Goal: Transaction & Acquisition: Purchase product/service

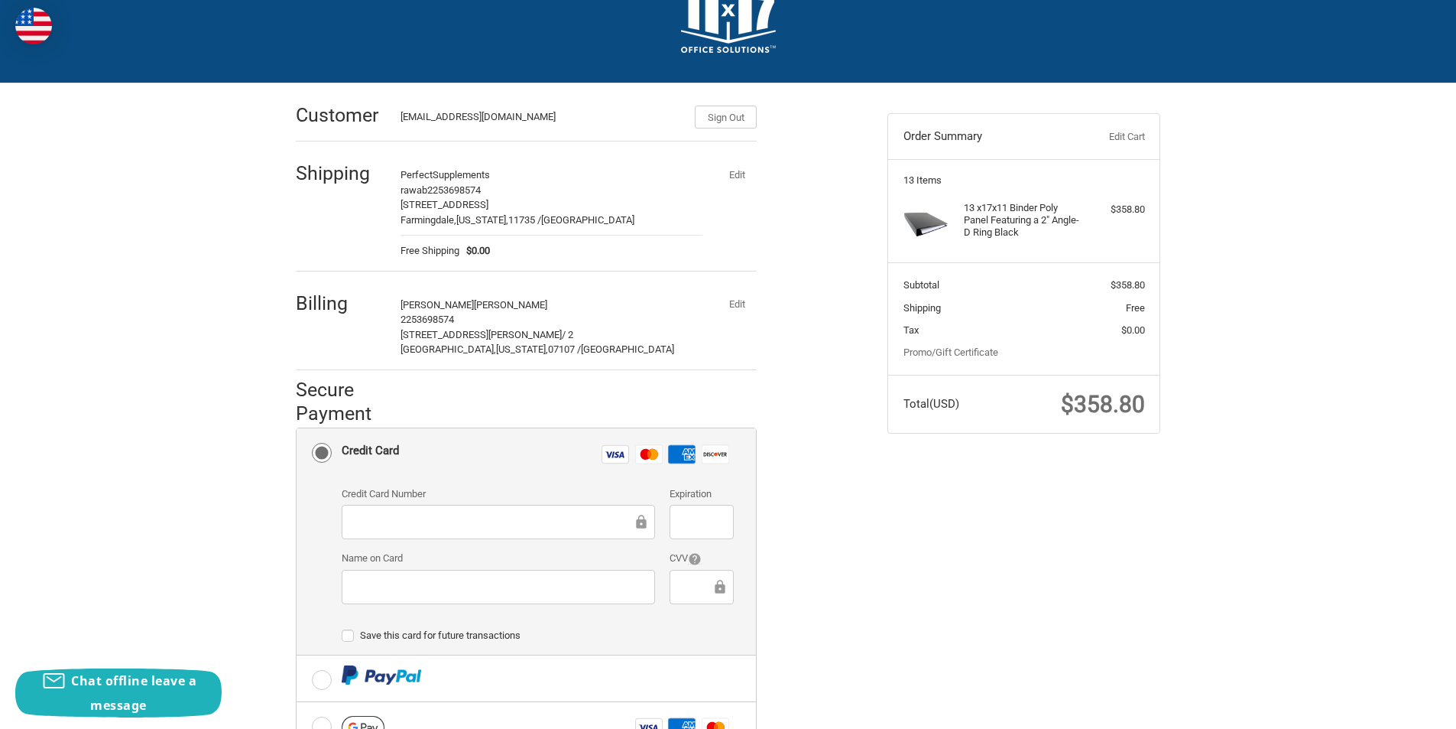
scroll to position [76, 0]
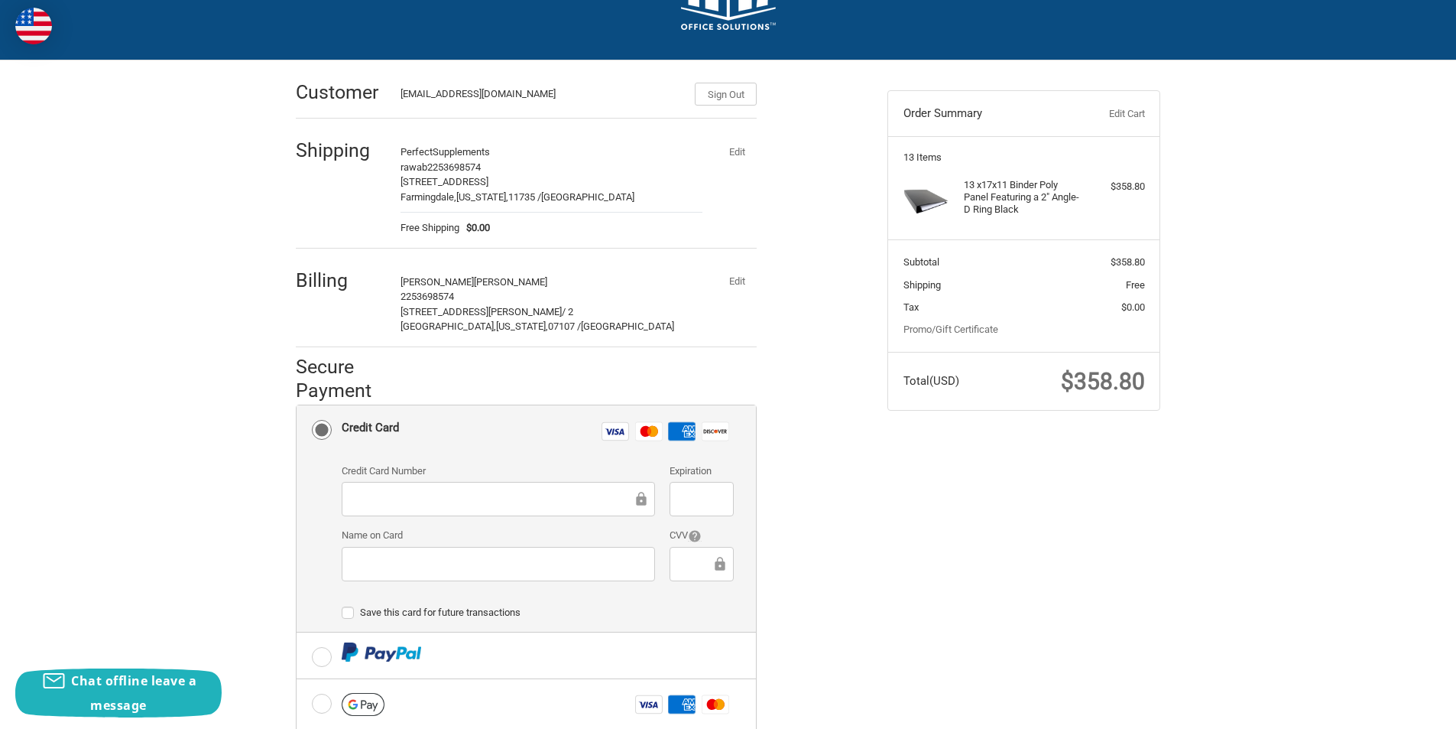
click at [739, 278] on button "Edit" at bounding box center [737, 281] width 40 height 21
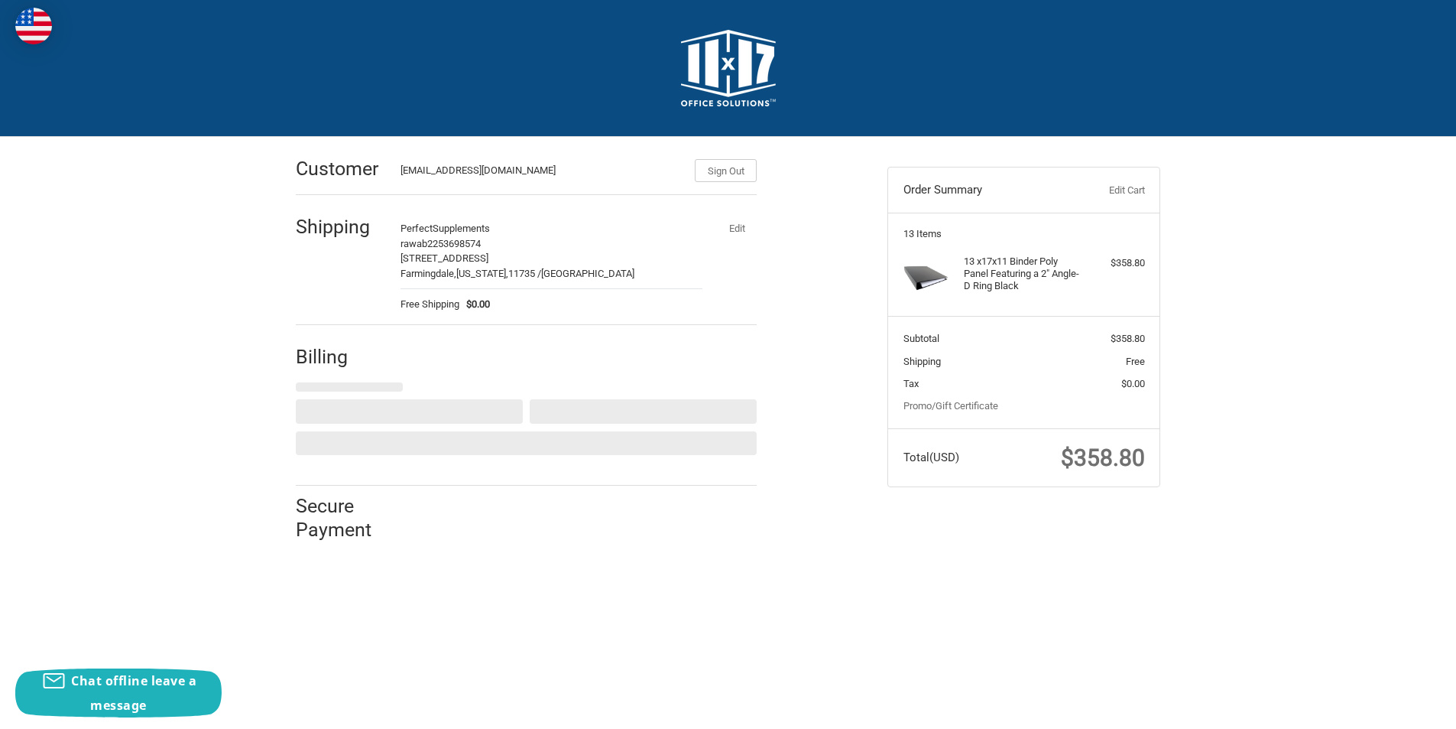
scroll to position [0, 0]
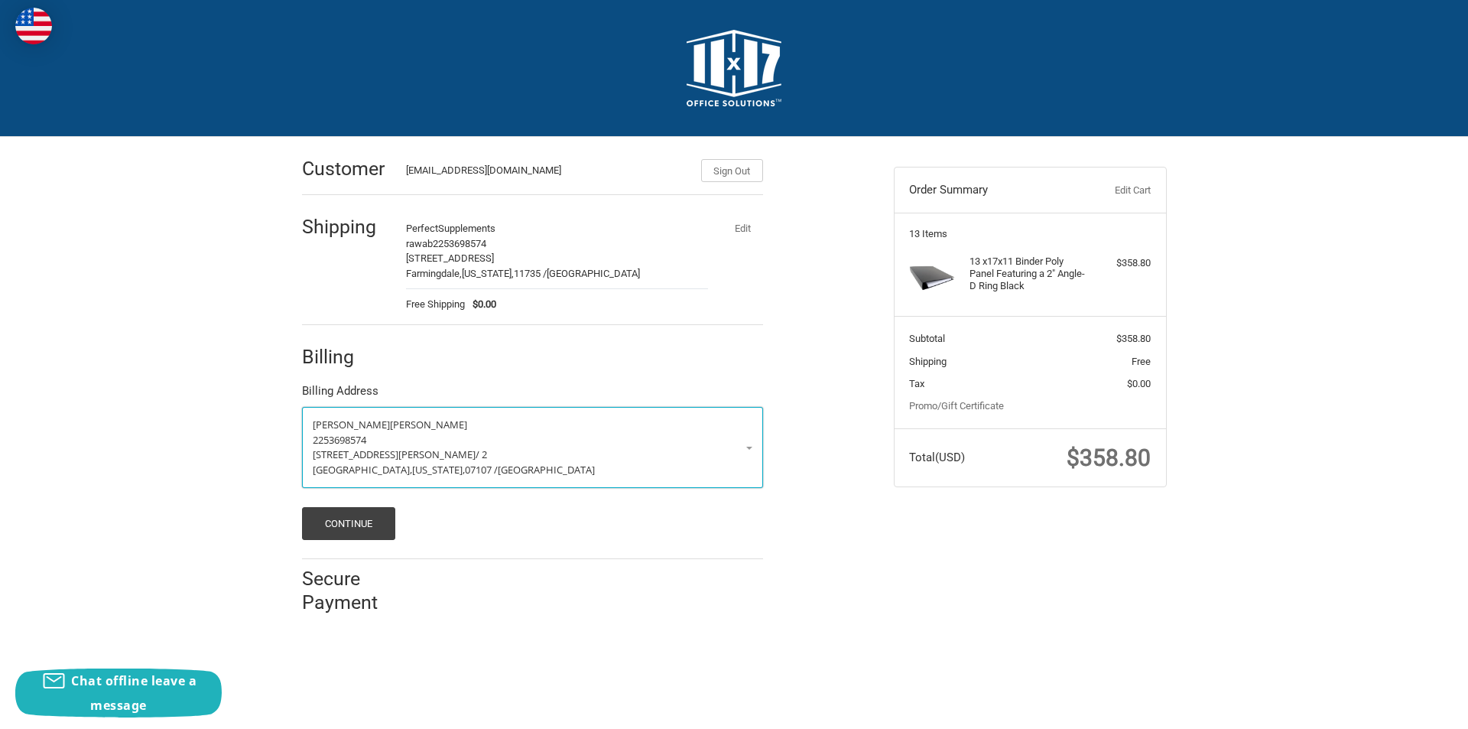
click at [753, 450] on link "[PERSON_NAME] 2253698574 3-[STREET_ADDRESS][PERSON_NAME][US_STATE]" at bounding box center [532, 447] width 461 height 81
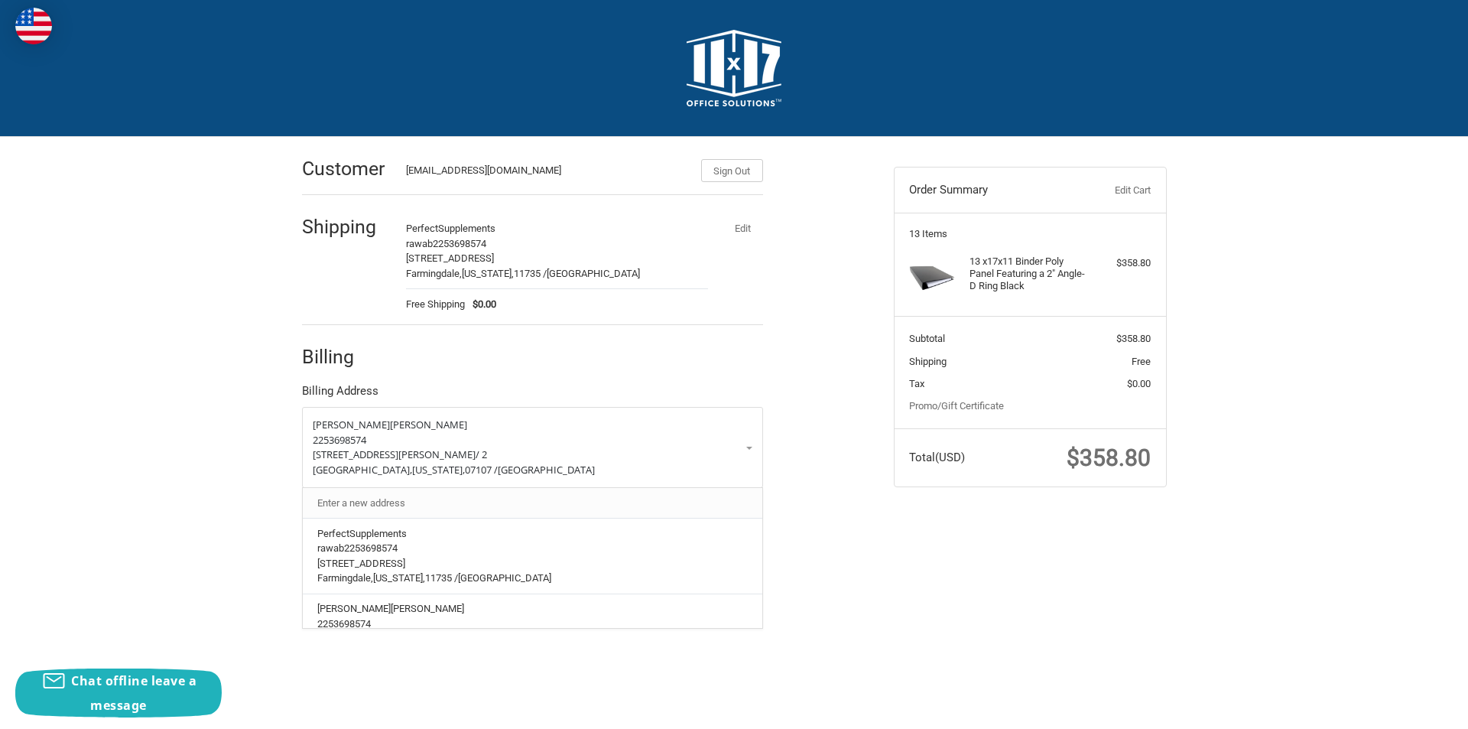
click at [453, 502] on link "Enter a new address" at bounding box center [532, 503] width 445 height 30
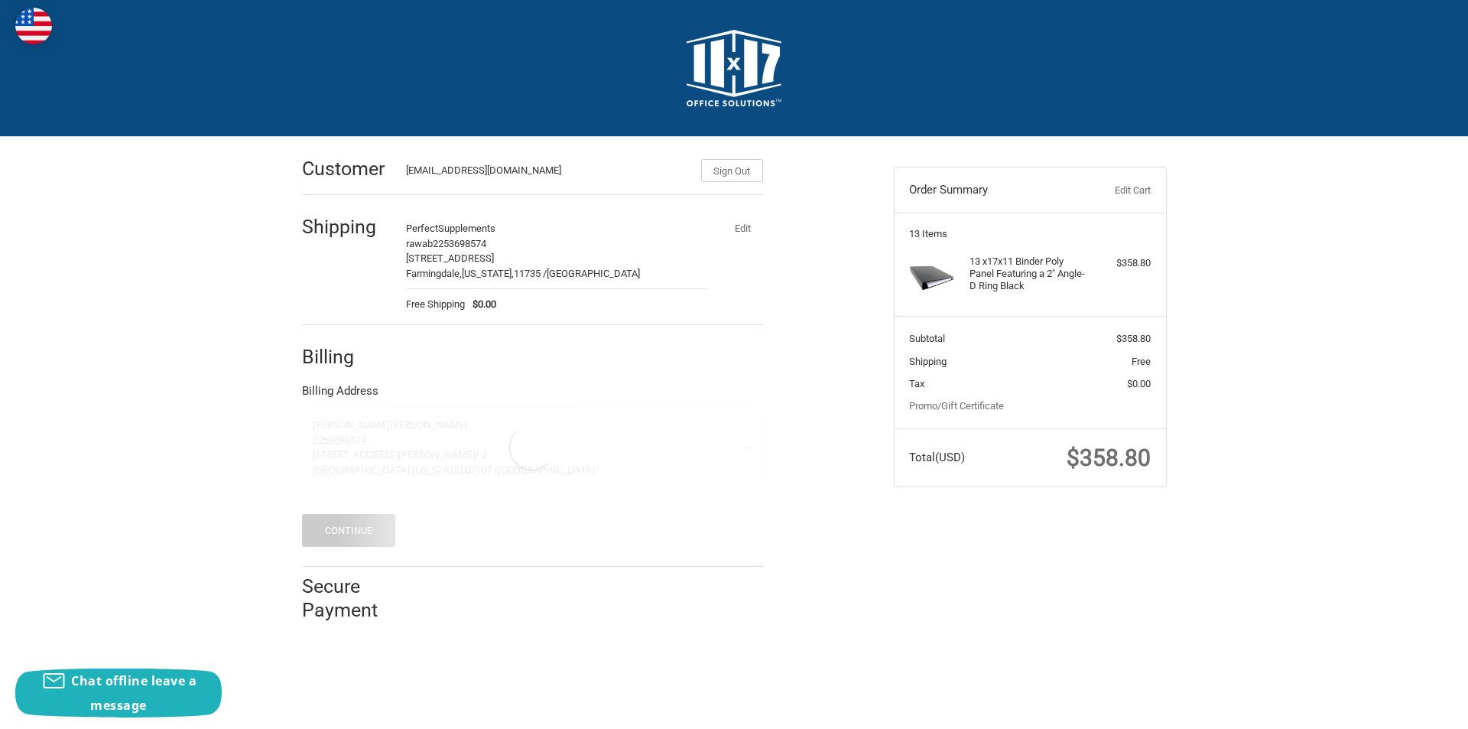
select select "US"
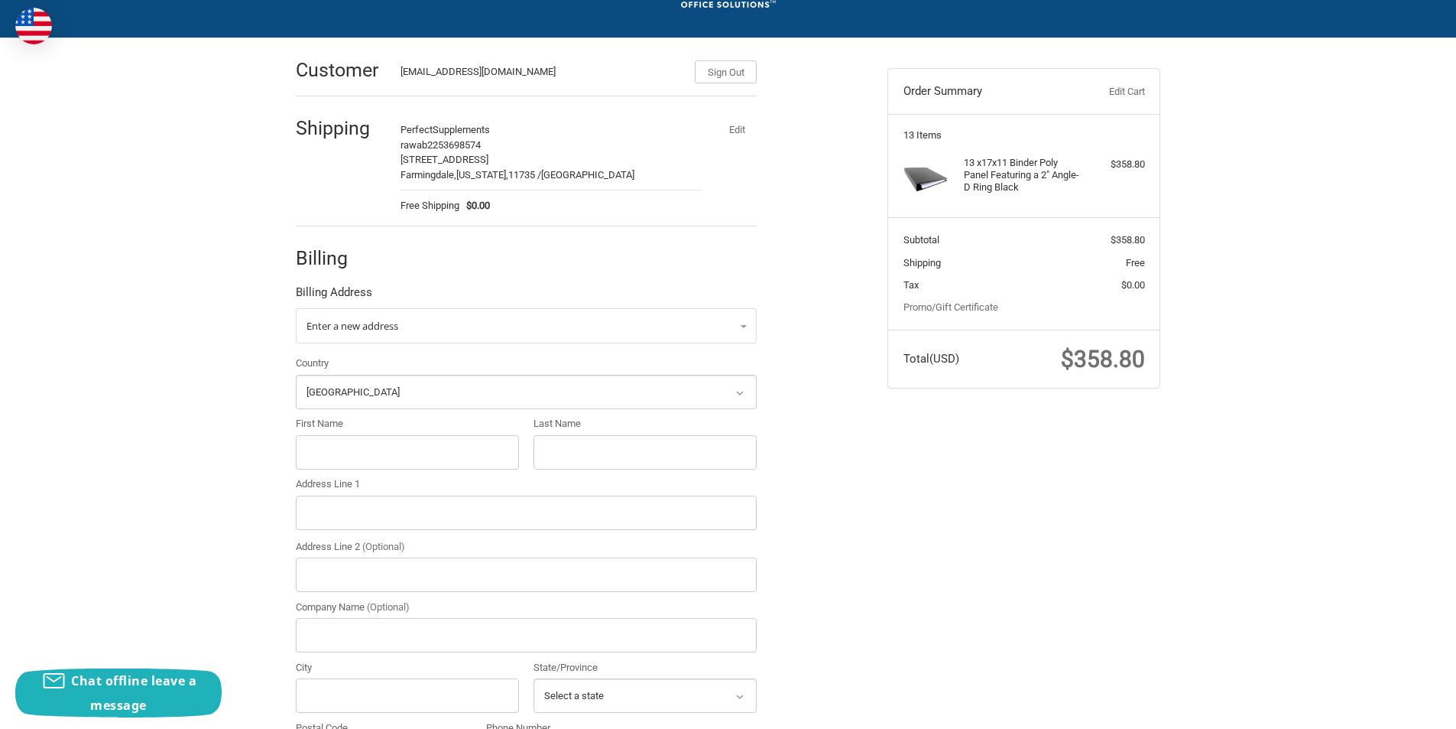
scroll to position [229, 0]
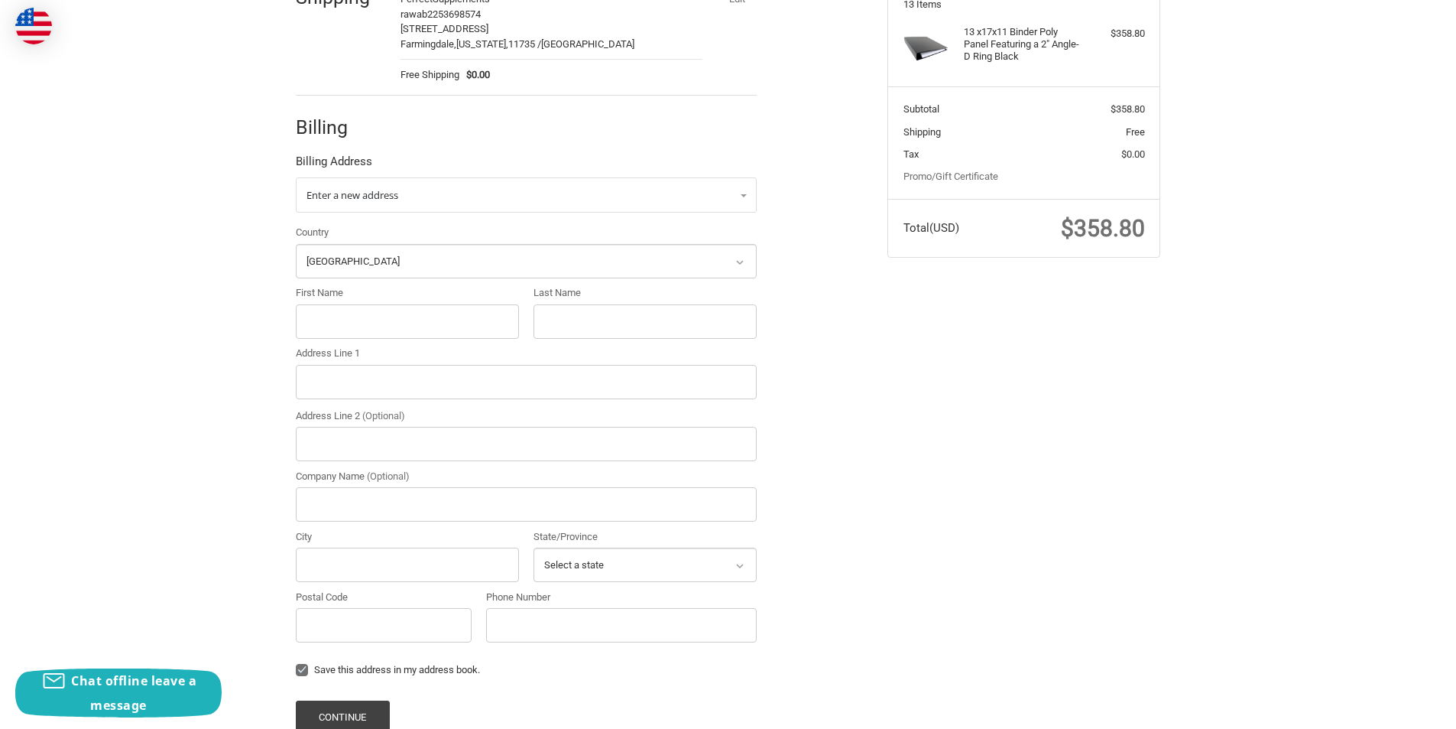
click at [335, 340] on div "Country Select a country [GEOGRAPHIC_DATA] [GEOGRAPHIC_DATA] [GEOGRAPHIC_DATA] …" at bounding box center [526, 437] width 476 height 424
click at [298, 316] on input "First Name" at bounding box center [407, 321] width 223 height 34
paste input "[PERSON_NAME]"
drag, startPoint x: 374, startPoint y: 322, endPoint x: 349, endPoint y: 319, distance: 25.4
click at [349, 319] on input "[PERSON_NAME]" at bounding box center [407, 321] width 223 height 34
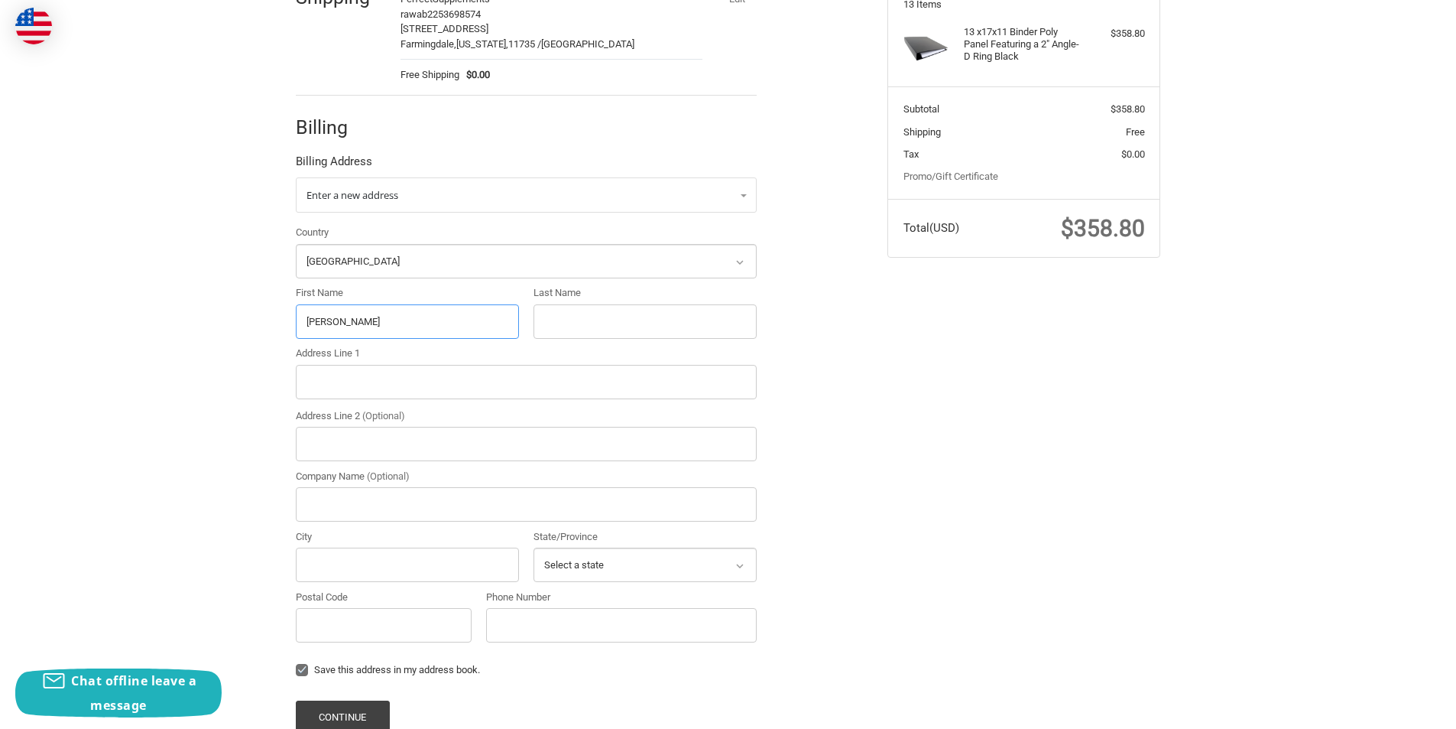
type input "[PERSON_NAME]"
click at [575, 318] on input "Last Name" at bounding box center [645, 321] width 223 height 34
paste input "Maile"
type input "Maile"
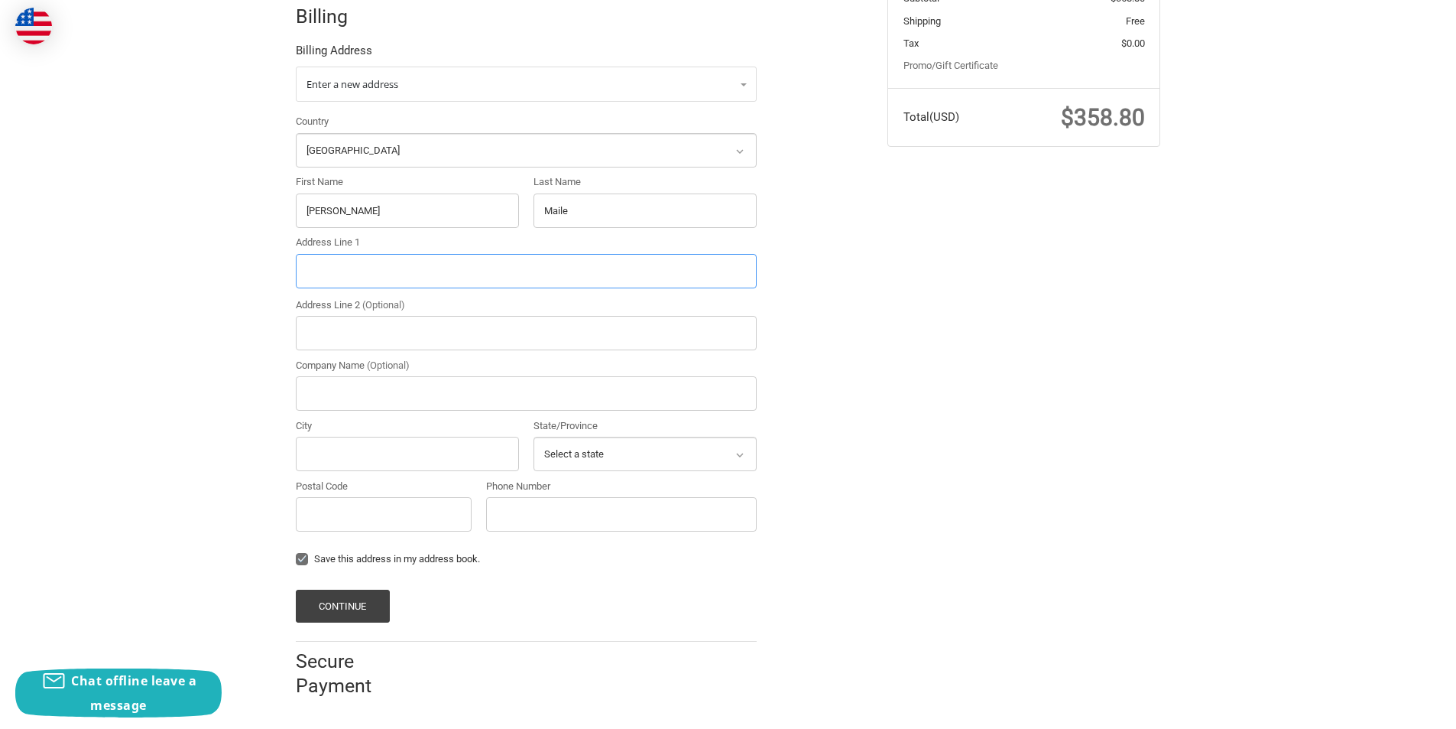
click at [353, 278] on input "Address Line 1" at bounding box center [526, 271] width 461 height 34
paste input "[STREET_ADDRESS][PERSON_NAME]"
drag, startPoint x: 480, startPoint y: 271, endPoint x: 428, endPoint y: 268, distance: 52.1
click at [428, 268] on input "[STREET_ADDRESS][PERSON_NAME]" at bounding box center [526, 271] width 461 height 34
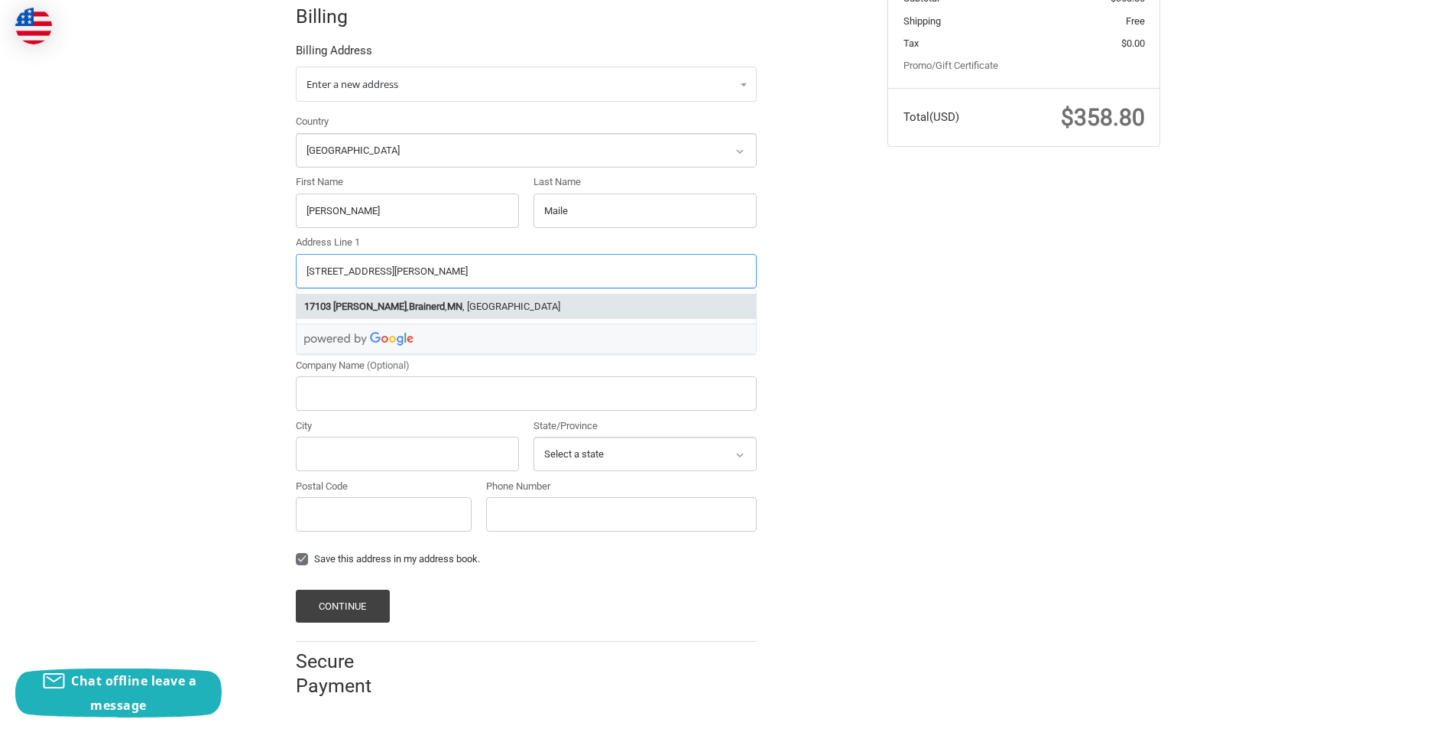
type input "[STREET_ADDRESS][PERSON_NAME]"
click at [378, 514] on input "Postal Code" at bounding box center [384, 514] width 176 height 34
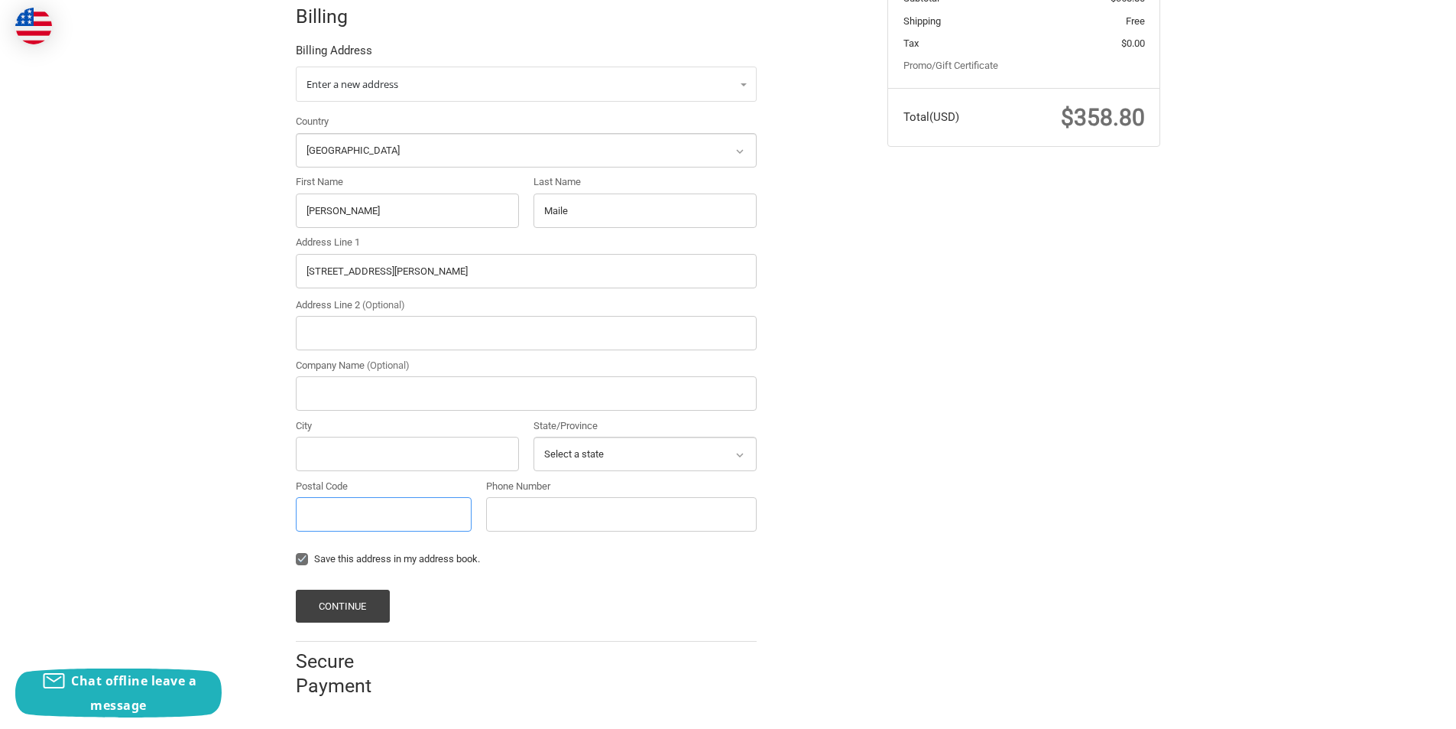
paste input "56401"
type input "56401"
drag, startPoint x: 405, startPoint y: 270, endPoint x: 371, endPoint y: 270, distance: 34.4
click at [371, 270] on input "[STREET_ADDRESS][PERSON_NAME]" at bounding box center [526, 271] width 461 height 34
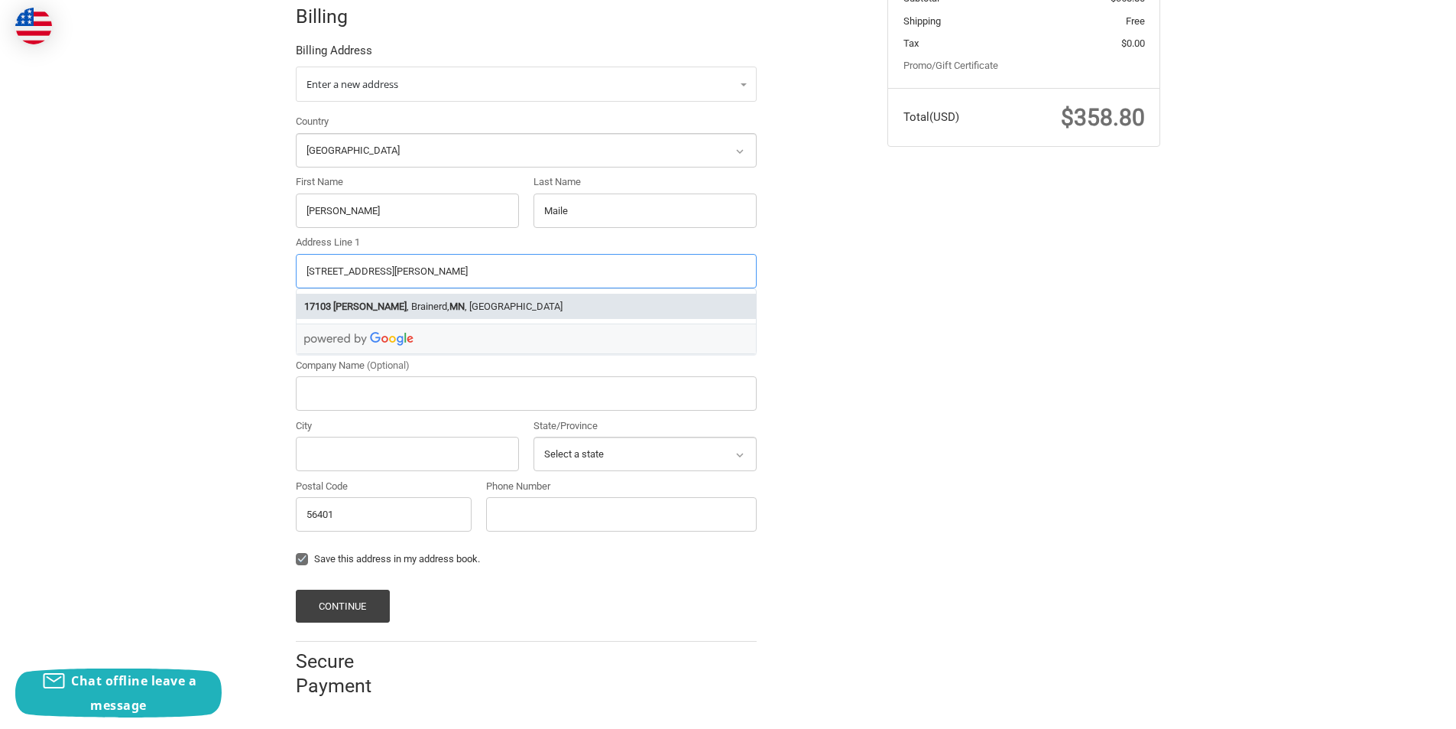
type input "[STREET_ADDRESS][PERSON_NAME]"
click at [355, 444] on input "City" at bounding box center [407, 454] width 223 height 34
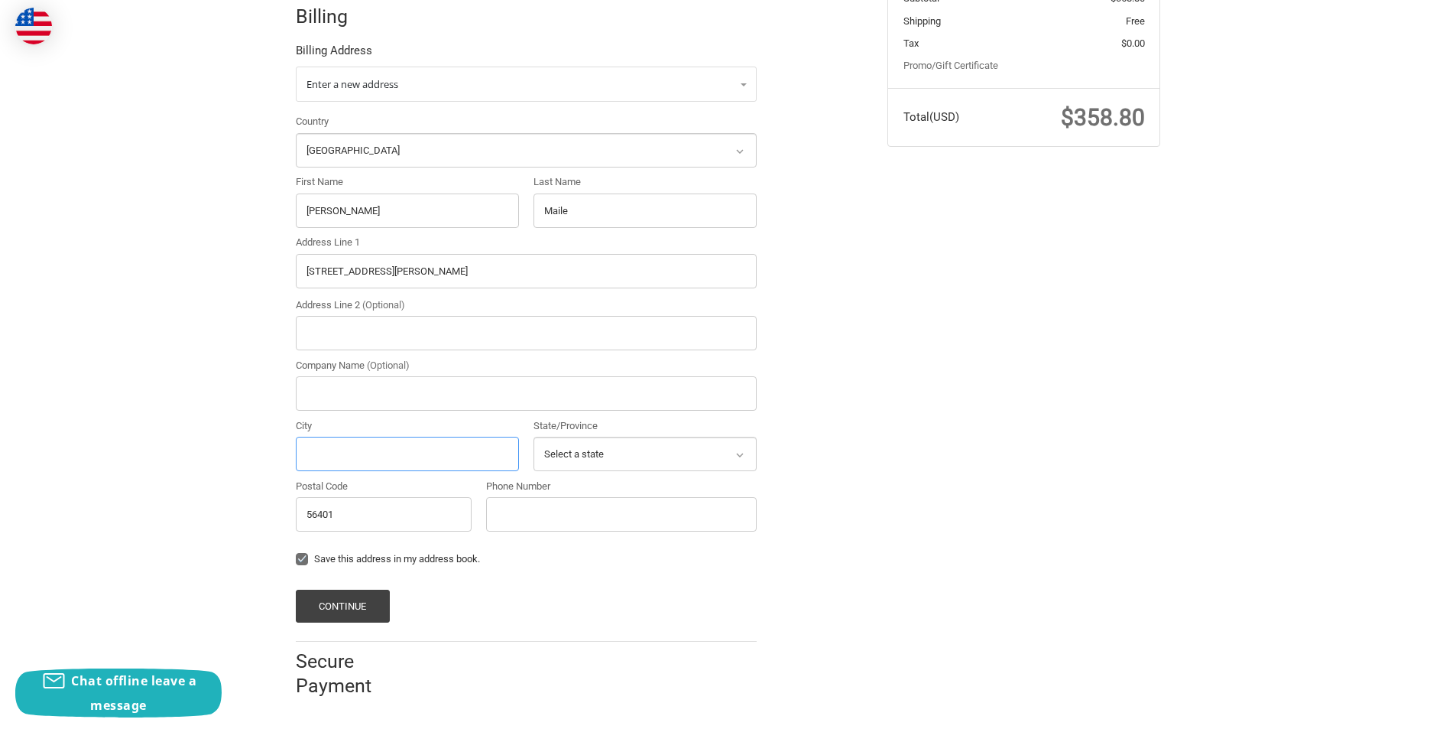
click at [337, 446] on input "City" at bounding box center [407, 454] width 223 height 34
paste input "Brainerd"
type input "Brainerd"
click at [578, 445] on select "Select a state [US_STATE] [US_STATE] [US_STATE] [US_STATE] [US_STATE] Armed For…" at bounding box center [645, 454] width 223 height 34
select select "MN"
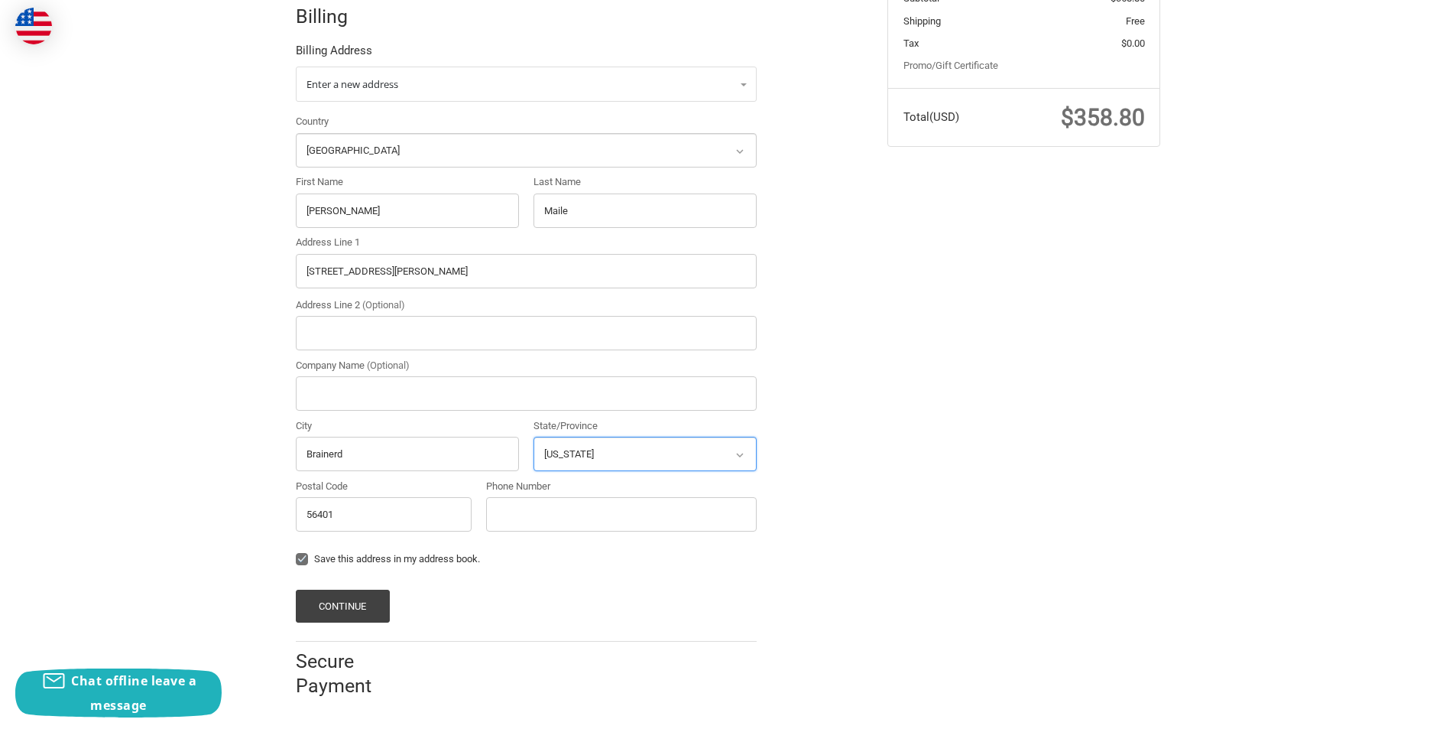
click at [534, 437] on select "Select a state [US_STATE] [US_STATE] [US_STATE] [US_STATE] [US_STATE] Armed For…" at bounding box center [645, 454] width 223 height 34
drag, startPoint x: 418, startPoint y: 276, endPoint x: 372, endPoint y: 273, distance: 46.0
click at [372, 273] on input "[STREET_ADDRESS][PERSON_NAME]" at bounding box center [526, 271] width 461 height 34
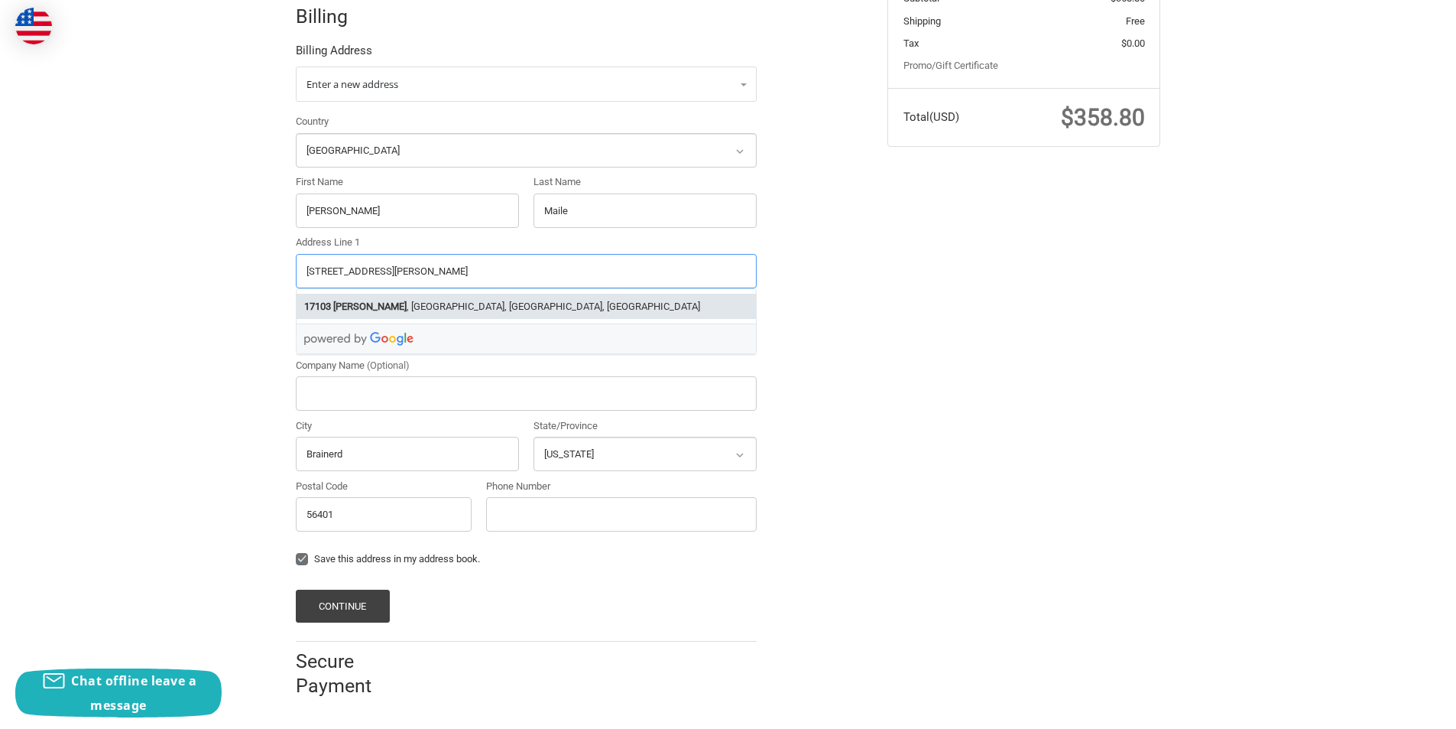
type input "[STREET_ADDRESS][PERSON_NAME]"
click at [538, 532] on div "Phone Number" at bounding box center [622, 509] width 286 height 60
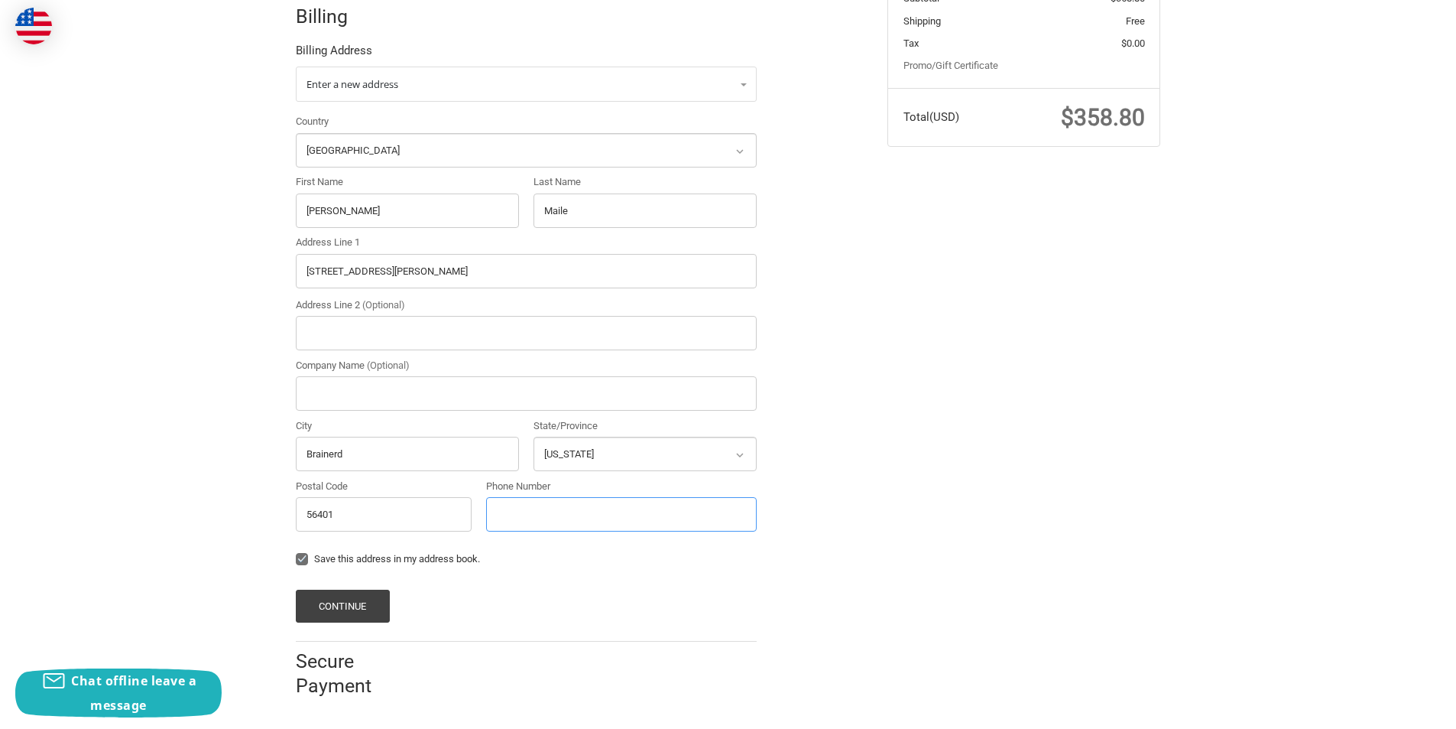
click at [530, 522] on input "Phone Number" at bounding box center [621, 514] width 271 height 34
type input "2253698574"
click at [386, 612] on button "Continue" at bounding box center [343, 605] width 94 height 33
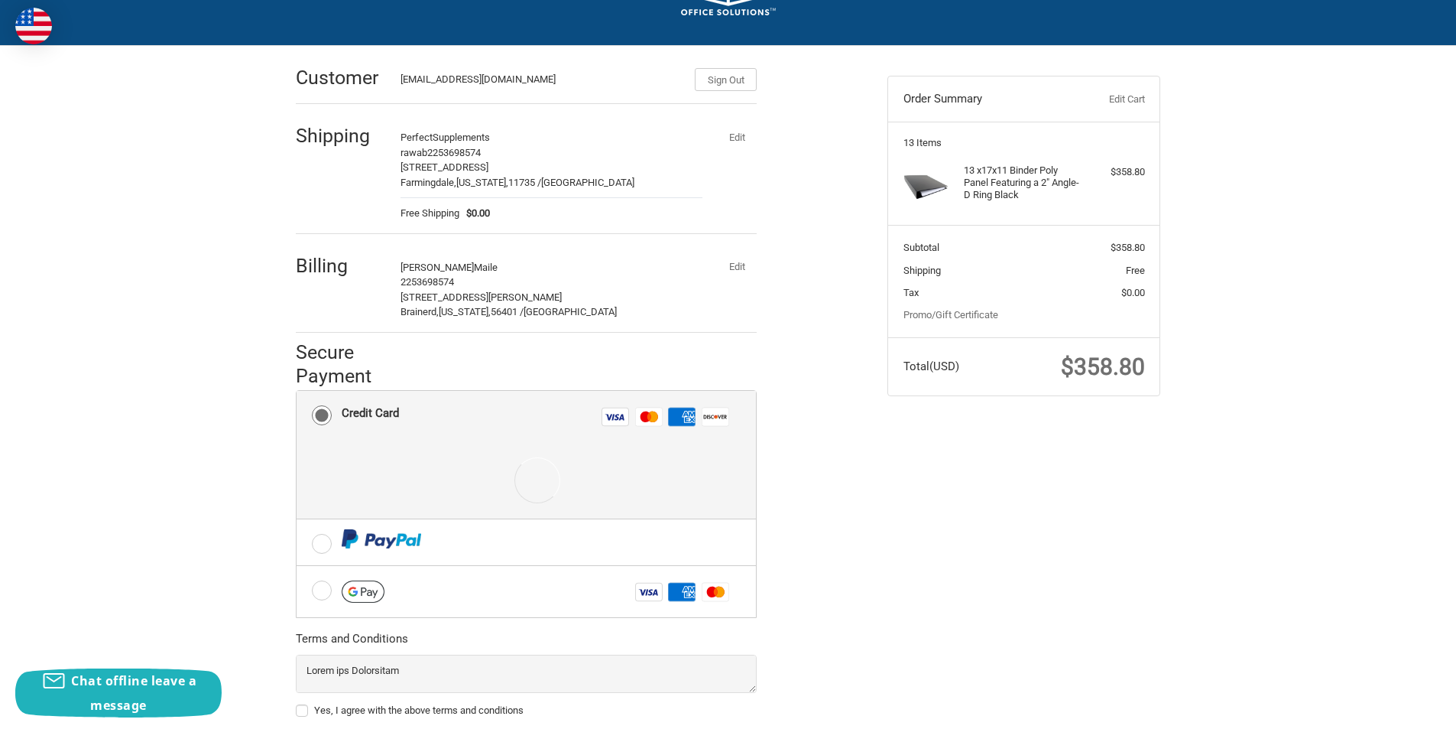
scroll to position [193, 0]
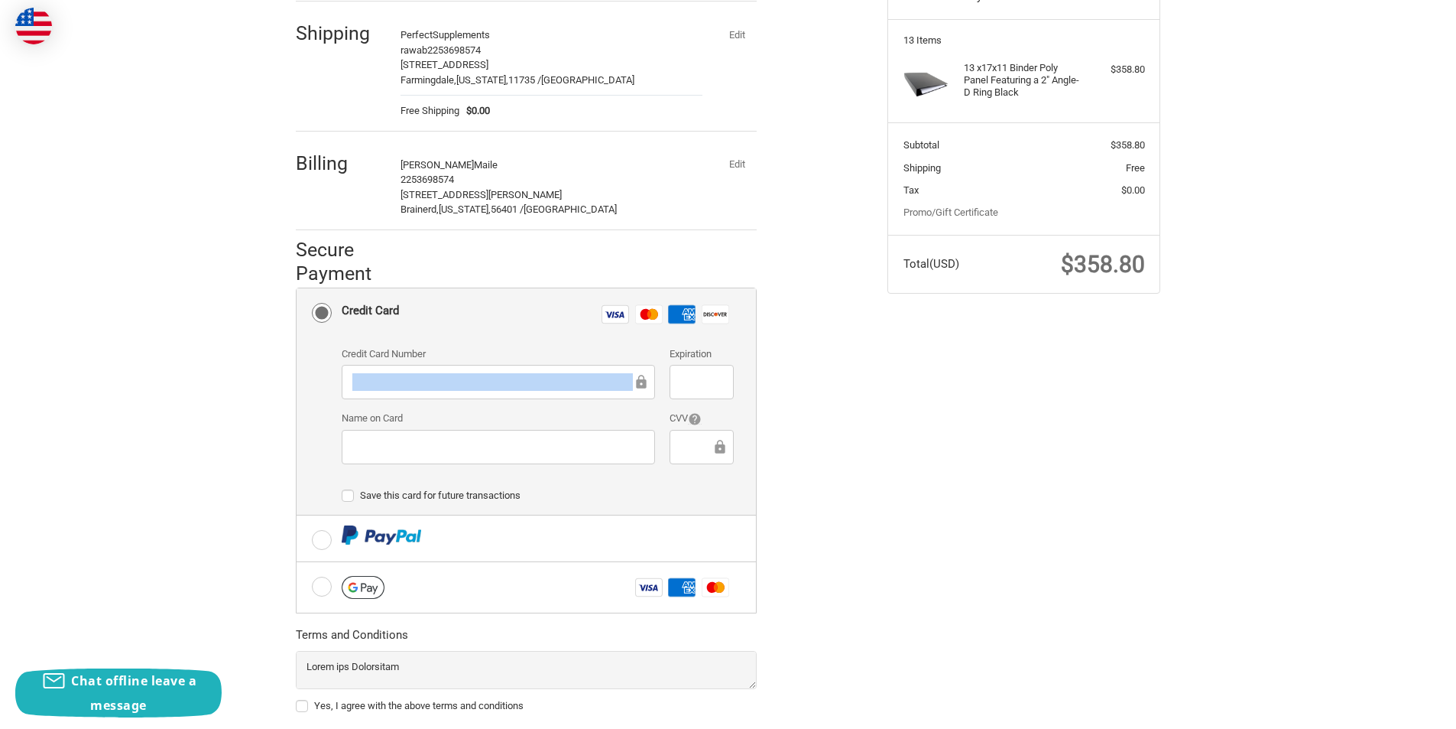
click at [442, 391] on div at bounding box center [498, 382] width 313 height 34
click at [440, 466] on div "Name on Card" at bounding box center [498, 438] width 329 height 55
click at [702, 372] on div at bounding box center [701, 382] width 63 height 34
click at [690, 427] on div "CVV" at bounding box center [702, 438] width 79 height 55
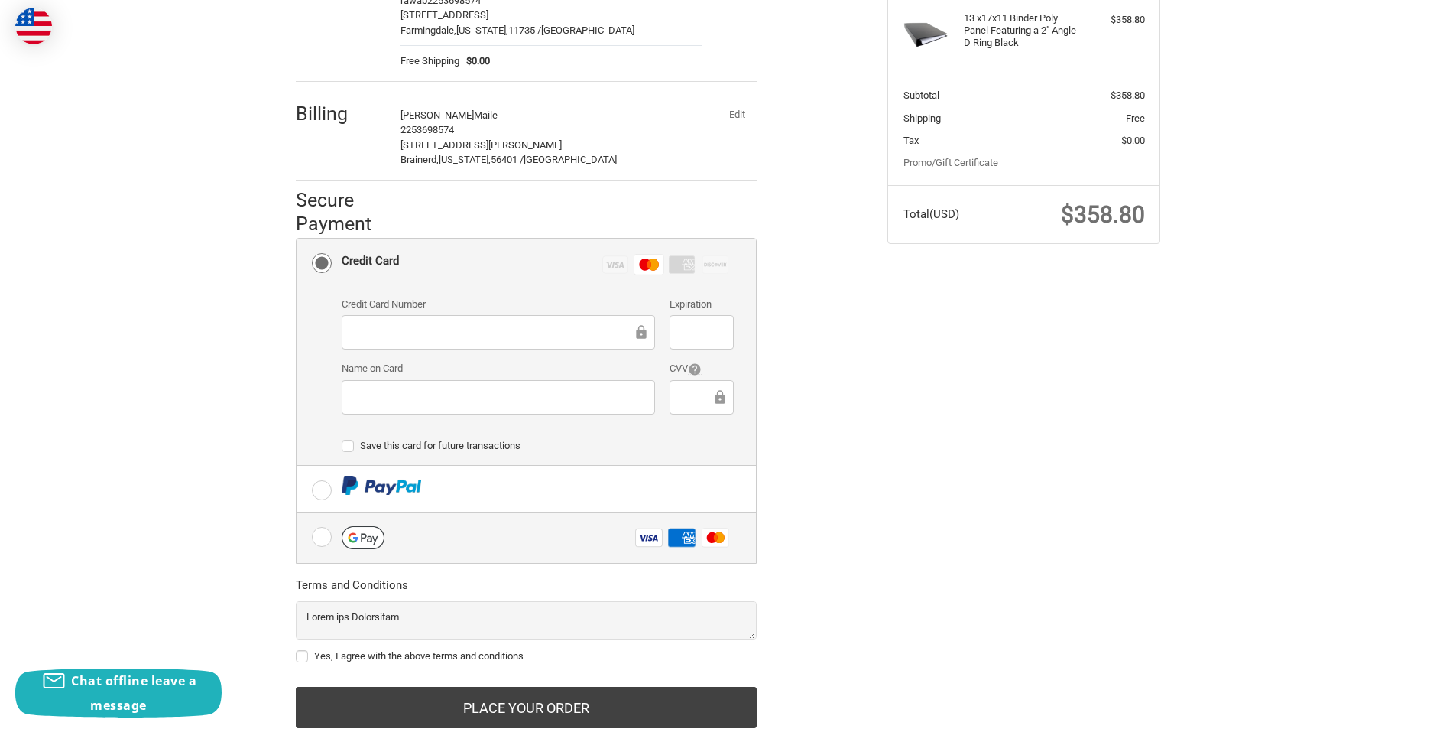
scroll to position [291, 0]
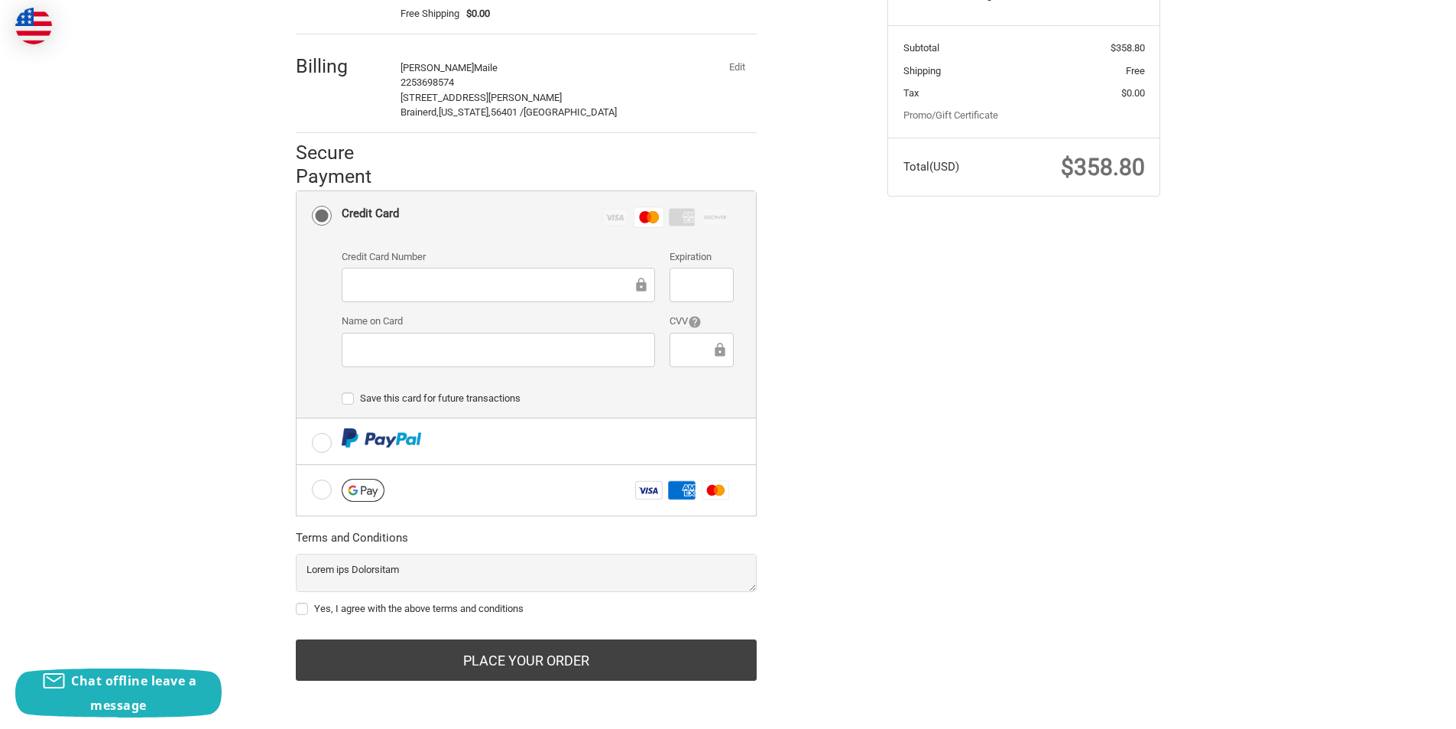
click at [305, 607] on label "Yes, I agree with the above terms and conditions" at bounding box center [526, 608] width 461 height 12
click at [297, 602] on input "Yes, I agree with the above terms and conditions" at bounding box center [296, 601] width 1 height 1
checkbox input "true"
click at [436, 636] on form "Payment Methods Credit Card Credit Card Visa Master Amex Discover Credit card C…" at bounding box center [526, 435] width 461 height 490
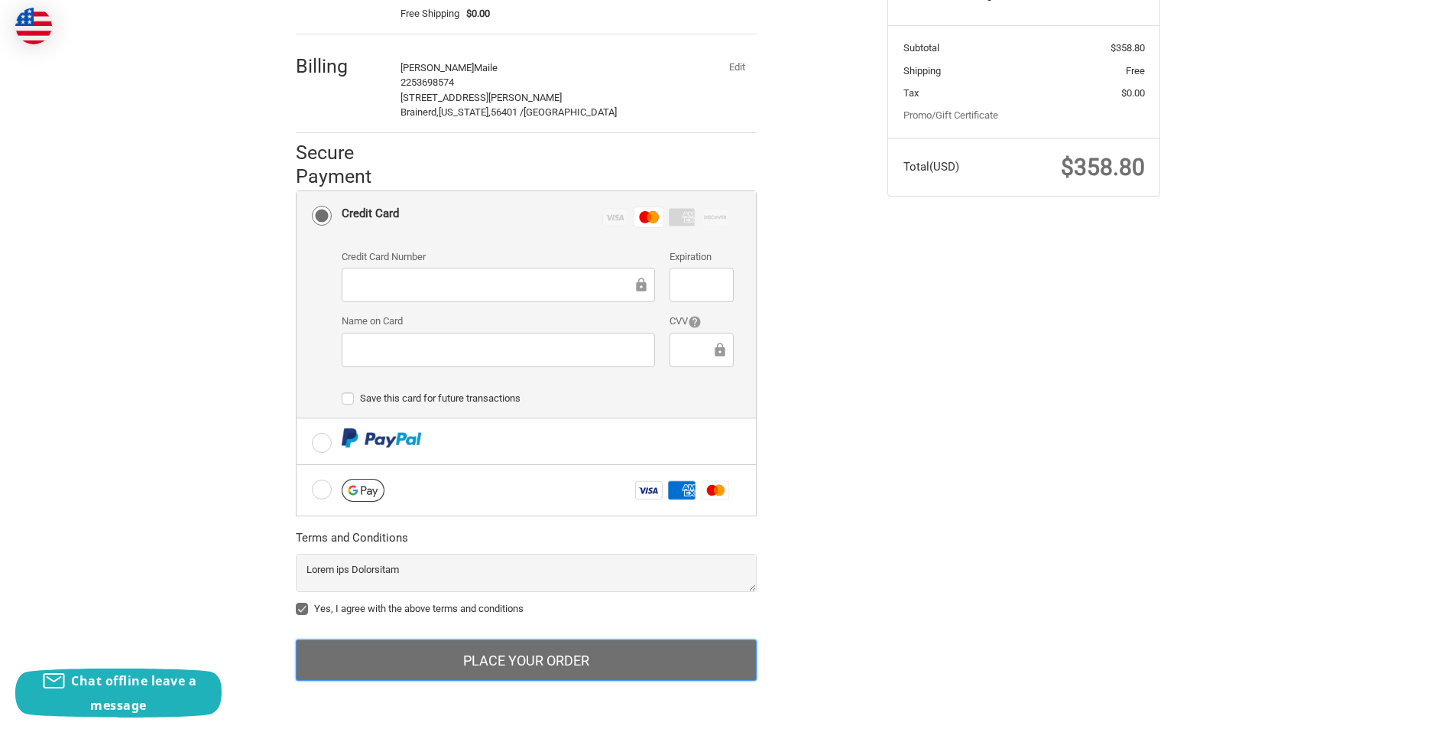
click at [502, 674] on button "Place Your Order" at bounding box center [526, 659] width 461 height 41
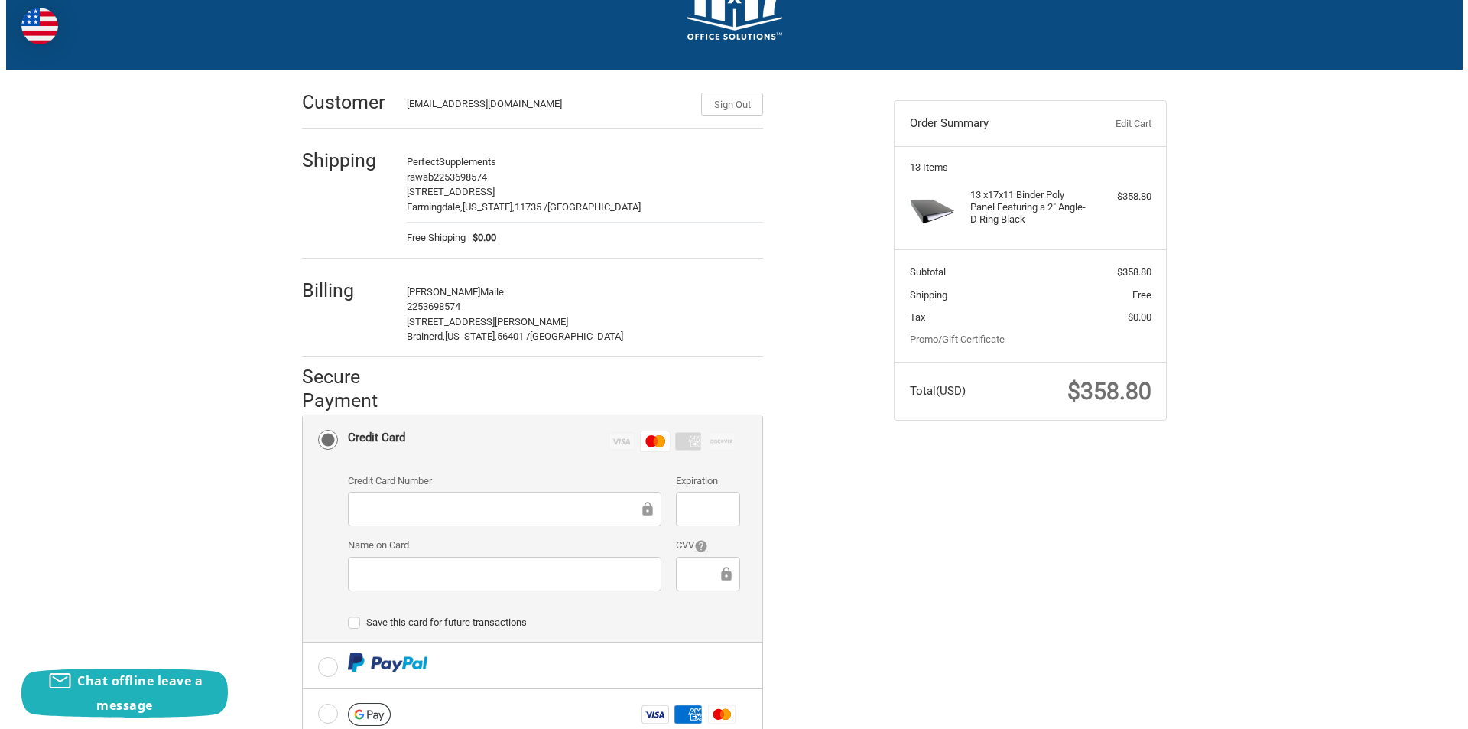
scroll to position [0, 0]
